Goal: Information Seeking & Learning: Compare options

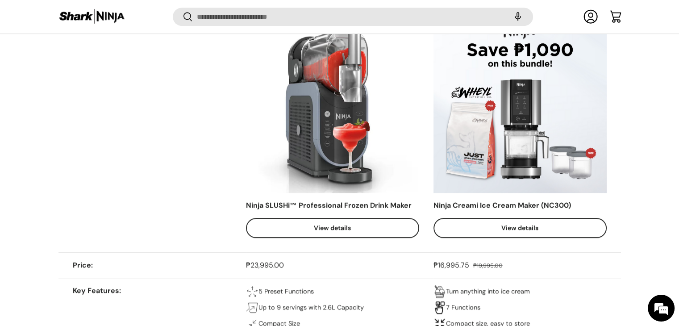
scroll to position [533, 0]
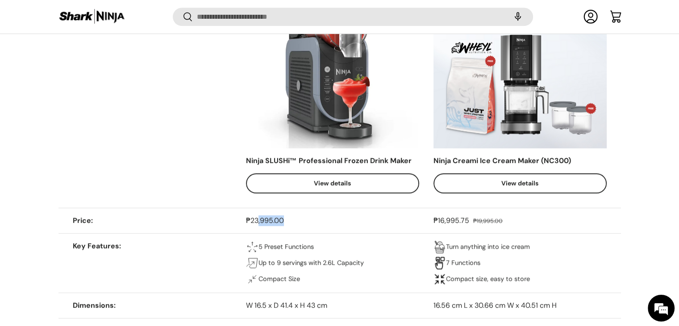
drag, startPoint x: 257, startPoint y: 222, endPoint x: 295, endPoint y: 218, distance: 38.1
click at [295, 218] on div "₱23,995.00" at bounding box center [332, 220] width 173 height 11
click at [294, 218] on div "₱23,995.00" at bounding box center [332, 220] width 173 height 11
drag, startPoint x: 250, startPoint y: 219, endPoint x: 341, endPoint y: 219, distance: 90.2
click at [341, 219] on div "₱23,995.00" at bounding box center [332, 220] width 173 height 11
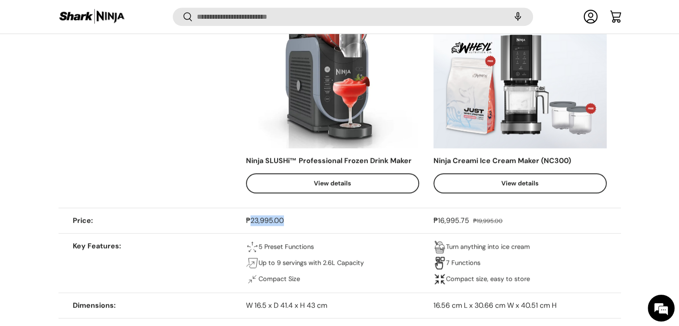
click at [432, 226] on td "₱23,995.00 Unit price / Unavailable" at bounding box center [339, 220] width 187 height 25
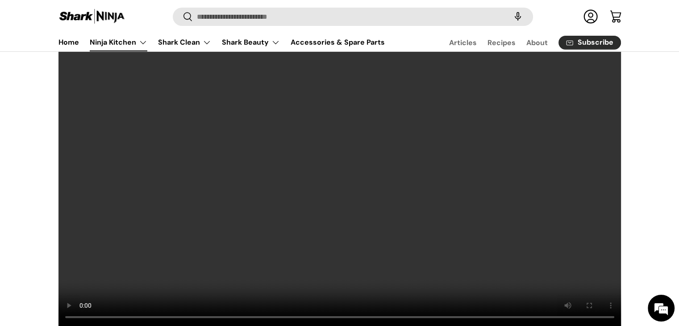
scroll to position [0, 0]
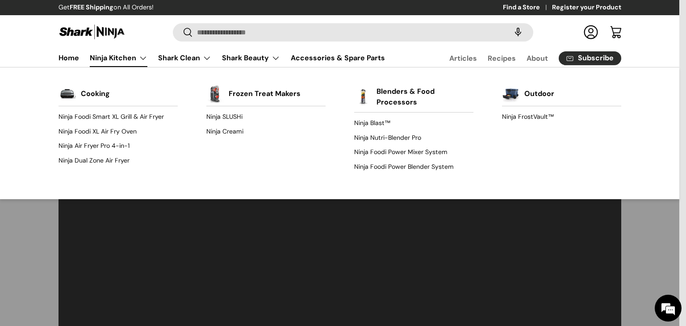
click at [142, 54] on link "Ninja Kitchen" at bounding box center [119, 58] width 58 height 18
click at [236, 117] on link "Ninja SLUSHi" at bounding box center [265, 117] width 119 height 14
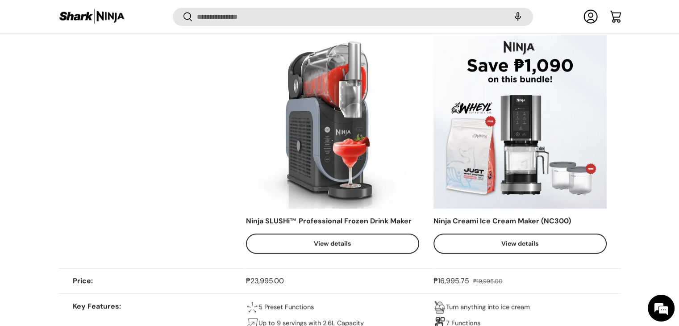
scroll to position [489, 0]
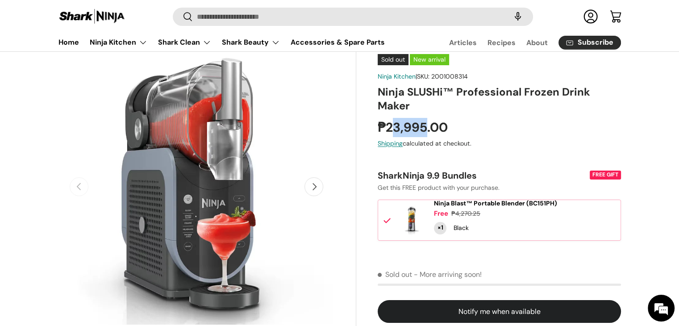
drag, startPoint x: 391, startPoint y: 130, endPoint x: 424, endPoint y: 131, distance: 33.5
click at [424, 131] on strong "₱23,995.00" at bounding box center [414, 127] width 72 height 17
click at [425, 131] on strong "₱23,995.00" at bounding box center [414, 127] width 72 height 17
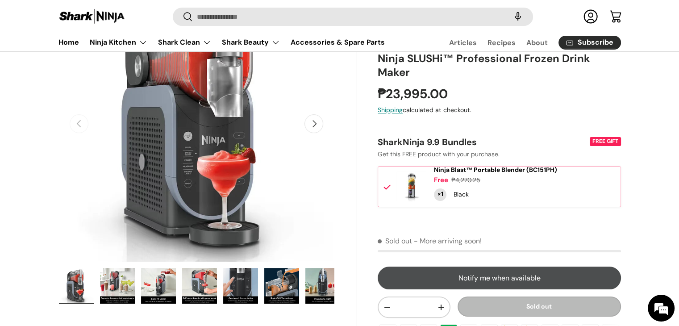
scroll to position [223, 0]
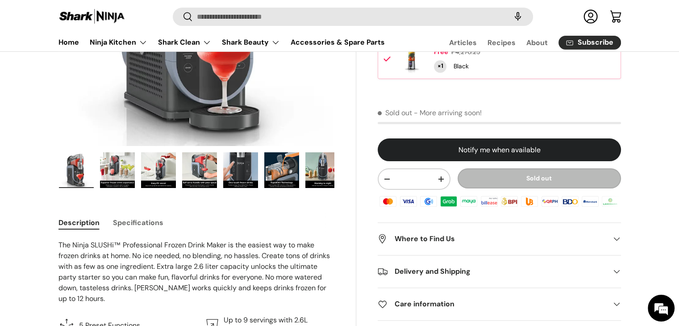
click at [205, 168] on img "Gallery Viewer" at bounding box center [199, 170] width 35 height 36
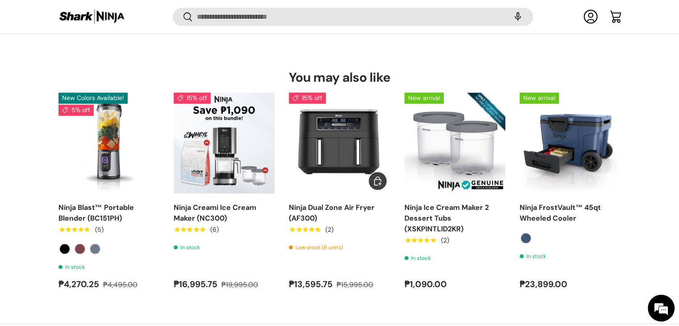
scroll to position [0, 0]
click at [0, 0] on img "Ninja Blast™ Portable Blender (BC151PH)" at bounding box center [0, 0] width 0 height 0
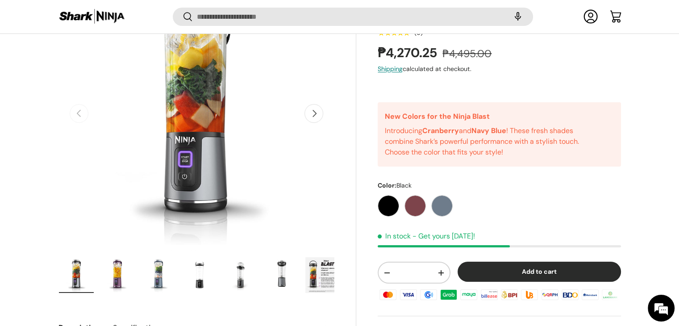
scroll to position [176, 0]
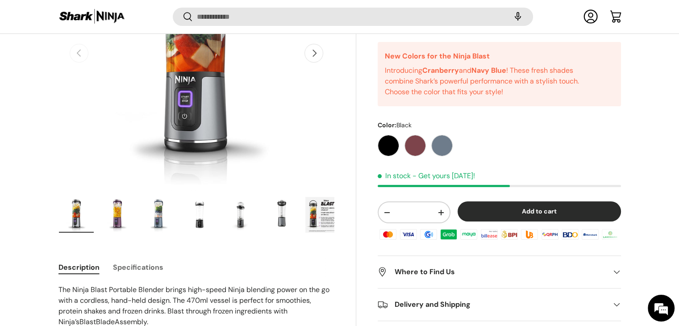
click at [269, 216] on img "Gallery Viewer" at bounding box center [281, 215] width 35 height 36
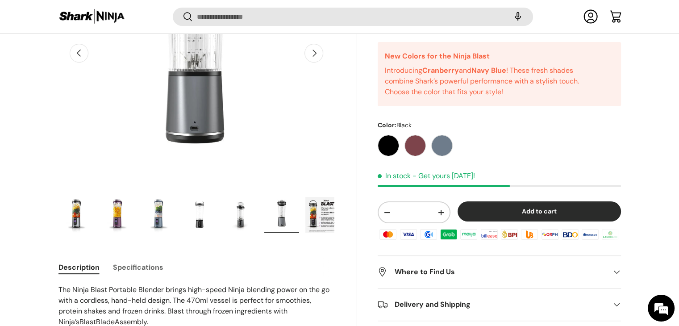
click at [254, 216] on img "Gallery Viewer" at bounding box center [240, 215] width 35 height 36
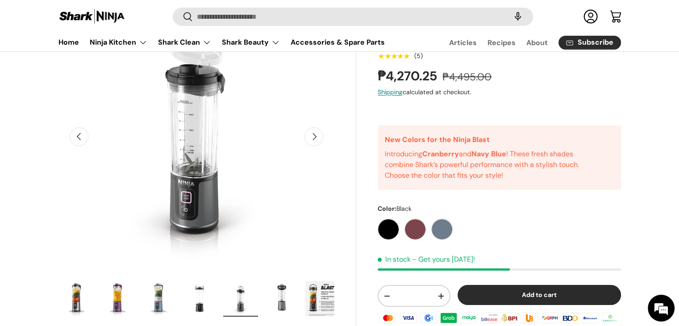
scroll to position [89, 0]
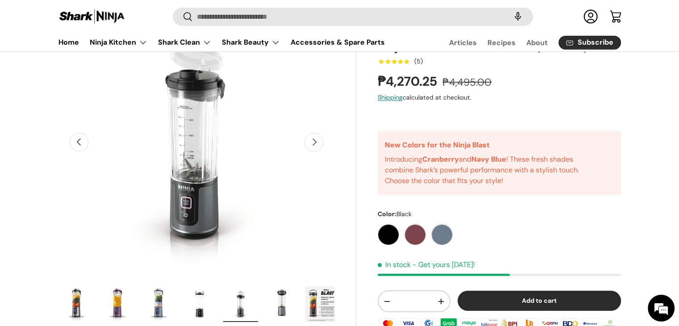
click at [202, 309] on img "Gallery Viewer" at bounding box center [199, 304] width 35 height 36
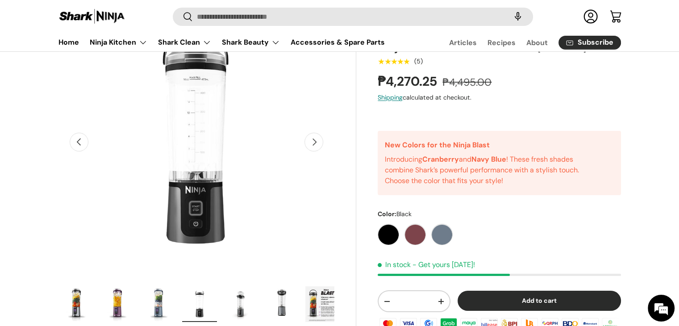
click at [143, 292] on img "Gallery Viewer" at bounding box center [158, 304] width 35 height 36
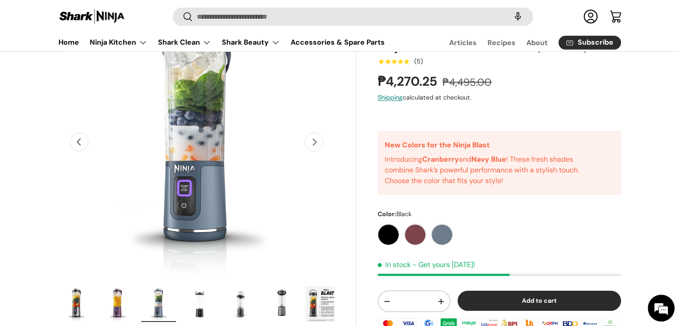
click at [122, 297] on img "Gallery Viewer" at bounding box center [117, 304] width 35 height 36
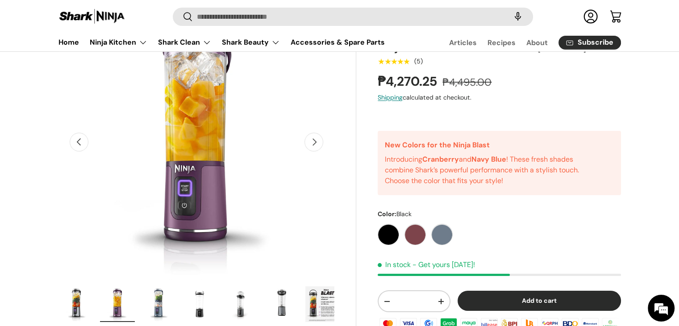
click at [89, 303] on img "Gallery Viewer" at bounding box center [76, 304] width 35 height 36
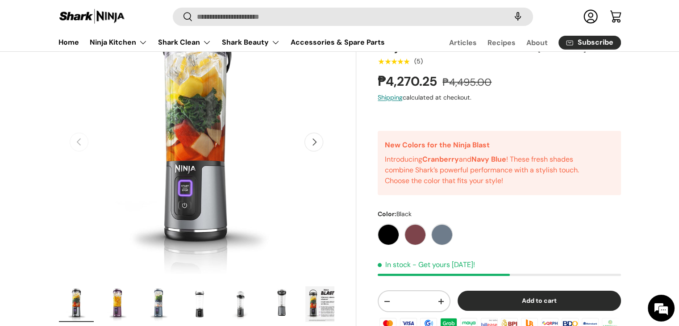
click at [75, 309] on img "Gallery Viewer" at bounding box center [76, 304] width 35 height 36
click at [132, 301] on img "Gallery Viewer" at bounding box center [117, 304] width 35 height 36
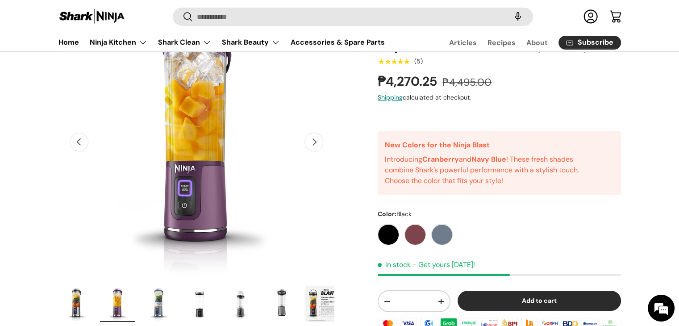
click at [150, 301] on img "Gallery Viewer" at bounding box center [158, 304] width 35 height 36
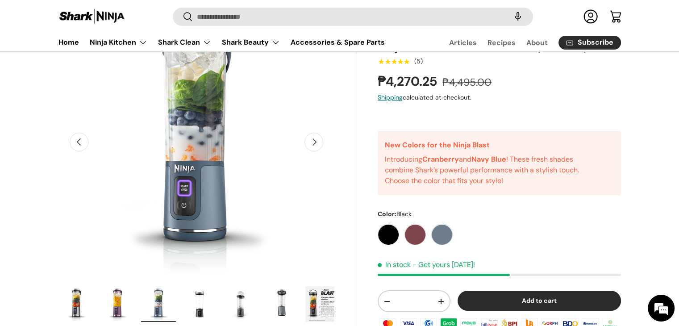
click at [175, 303] on img "Gallery Viewer" at bounding box center [158, 304] width 35 height 36
click at [194, 303] on img "Gallery Viewer" at bounding box center [199, 304] width 35 height 36
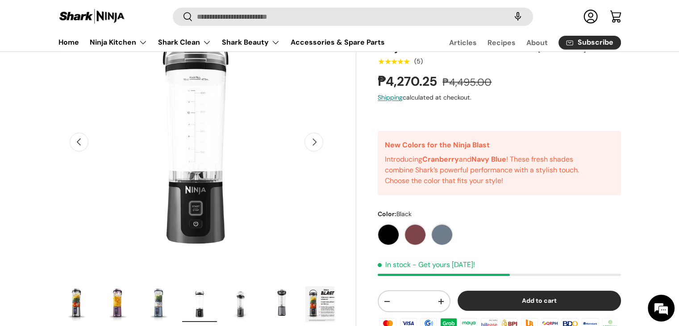
click at [223, 303] on button "Load image 5 in gallery view" at bounding box center [241, 304] width 36 height 37
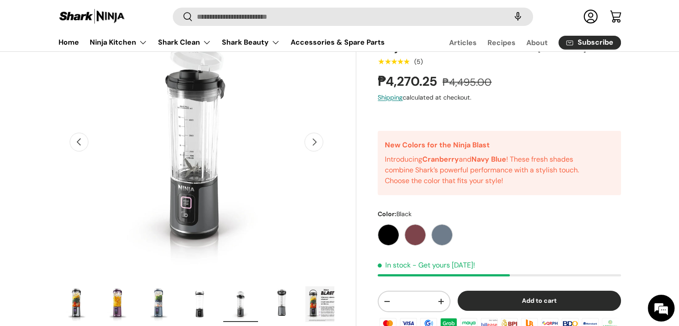
scroll to position [0, 0]
click at [237, 303] on img "Gallery Viewer" at bounding box center [240, 304] width 35 height 36
click at [278, 299] on img "Gallery Viewer" at bounding box center [281, 304] width 35 height 36
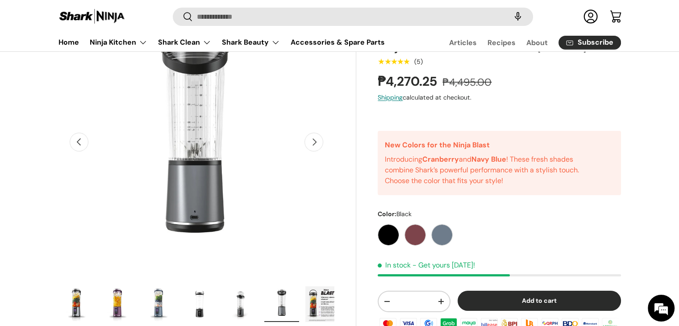
click at [236, 315] on img "Gallery Viewer" at bounding box center [240, 304] width 35 height 36
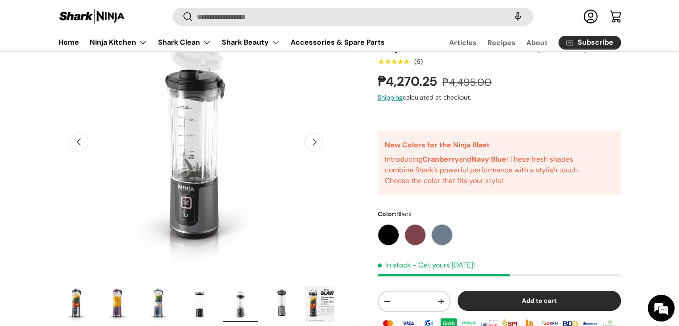
click at [212, 311] on img "Gallery Viewer" at bounding box center [199, 304] width 35 height 36
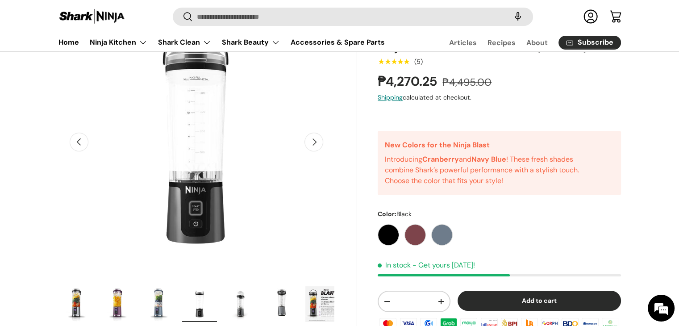
click at [157, 299] on img "Gallery Viewer" at bounding box center [158, 304] width 35 height 36
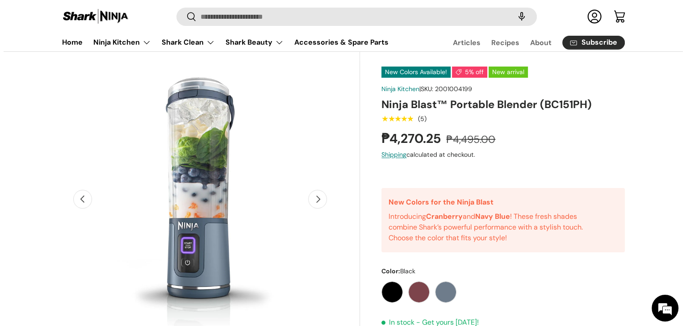
scroll to position [0, 0]
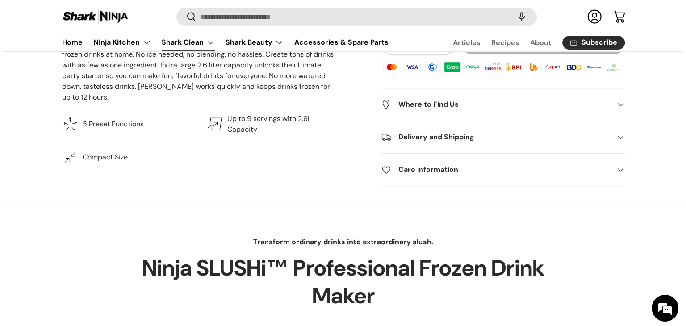
scroll to position [350, 0]
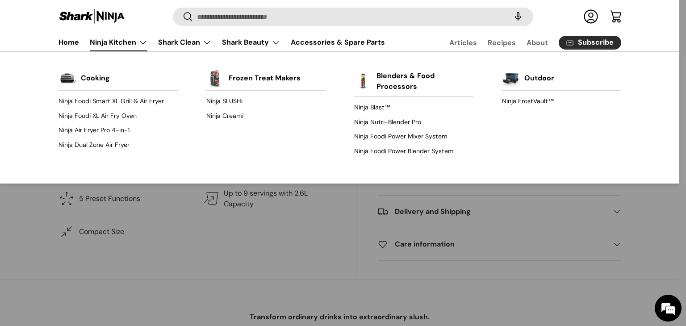
click at [118, 40] on link "Ninja Kitchen" at bounding box center [119, 42] width 58 height 18
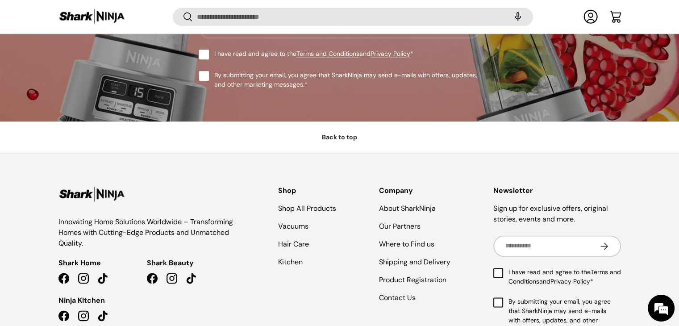
scroll to position [4620, 0]
